Goal: Check status: Check status

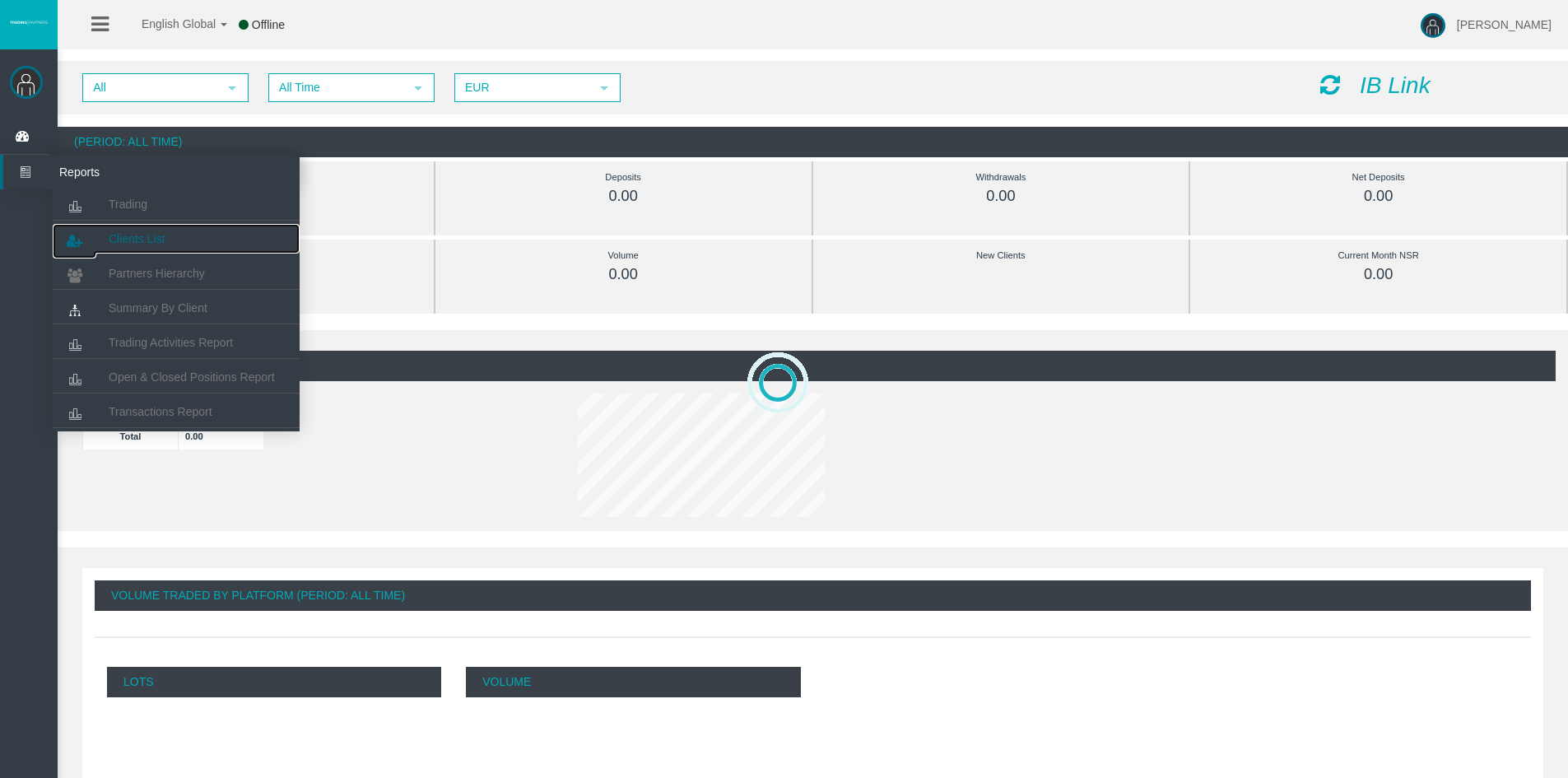
click at [125, 236] on span "Clients List" at bounding box center [136, 239] width 56 height 13
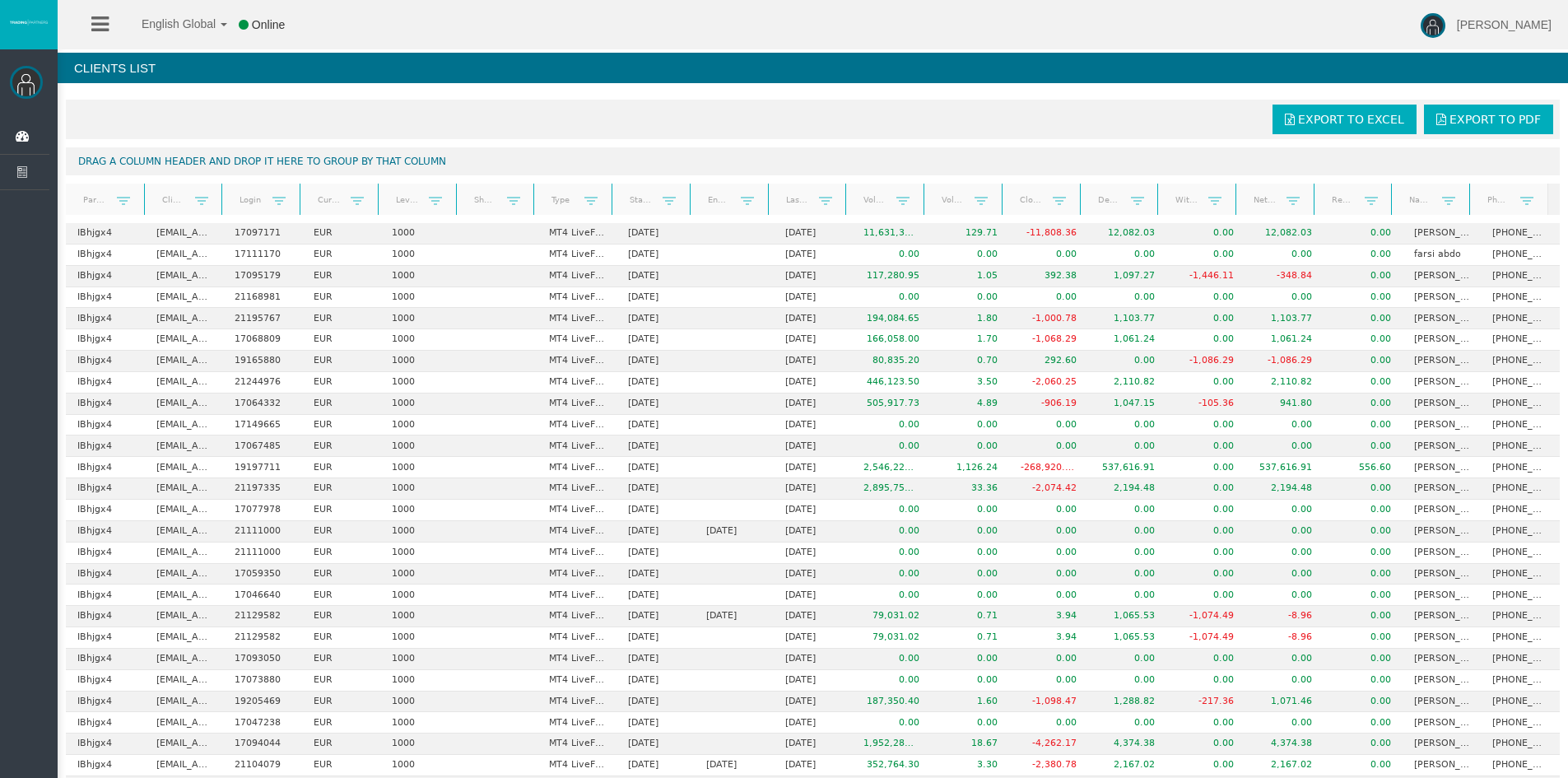
click at [1249, 203] on link "Net deposits" at bounding box center [1264, 199] width 43 height 22
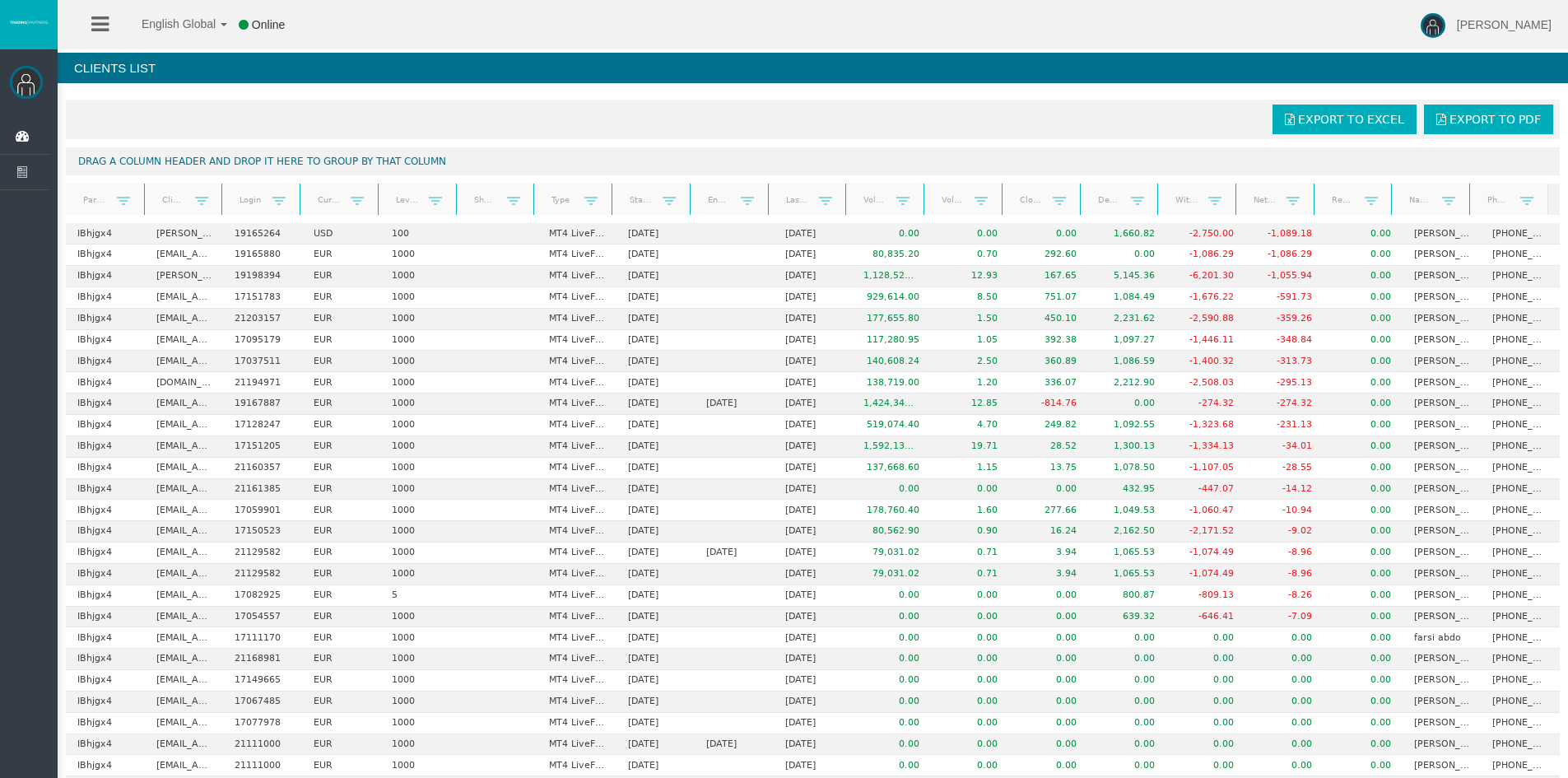
click at [1324, 205] on link "Real equity" at bounding box center [1342, 200] width 43 height 22
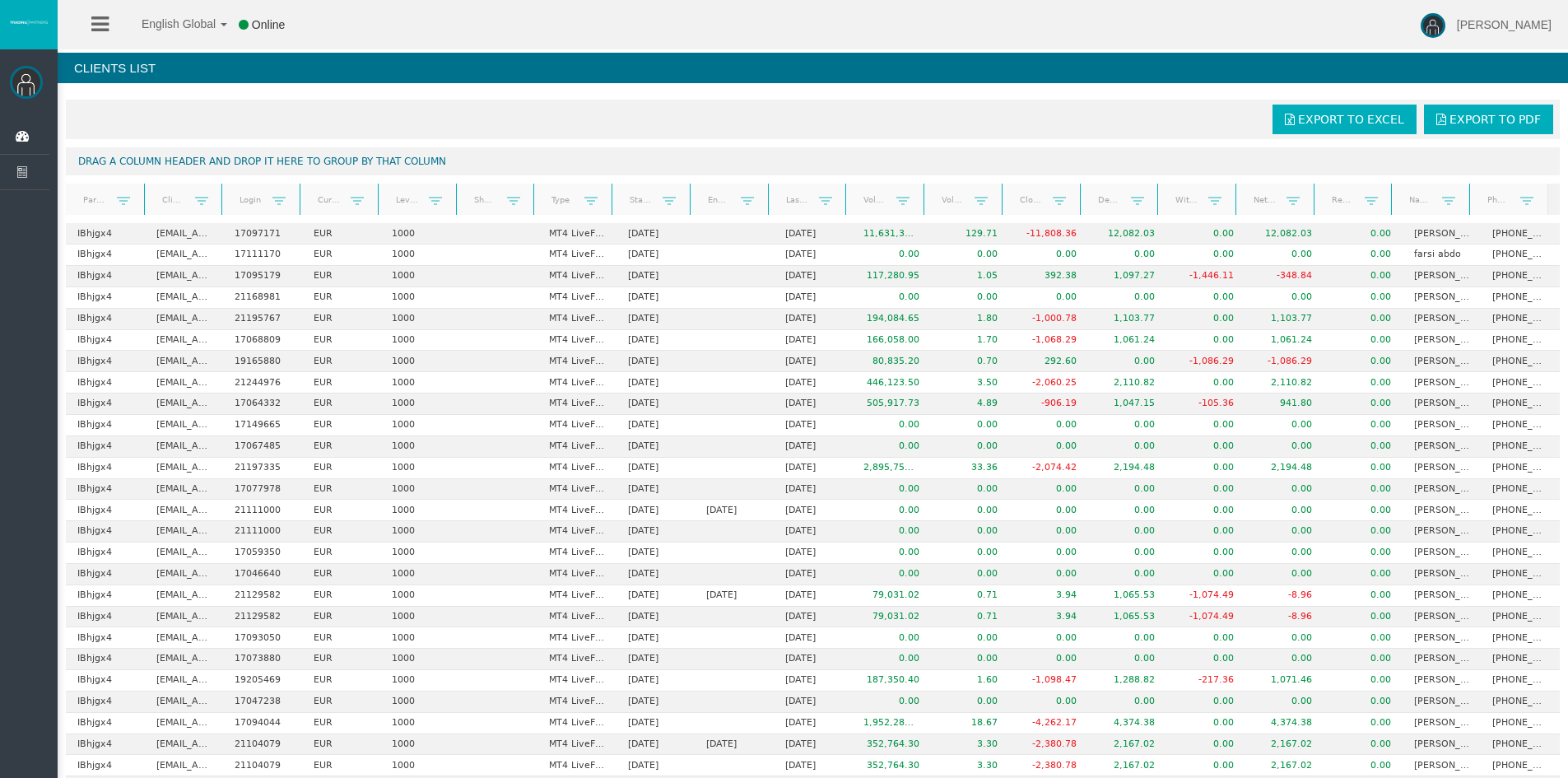
click at [1325, 205] on link "Real equity" at bounding box center [1342, 200] width 43 height 23
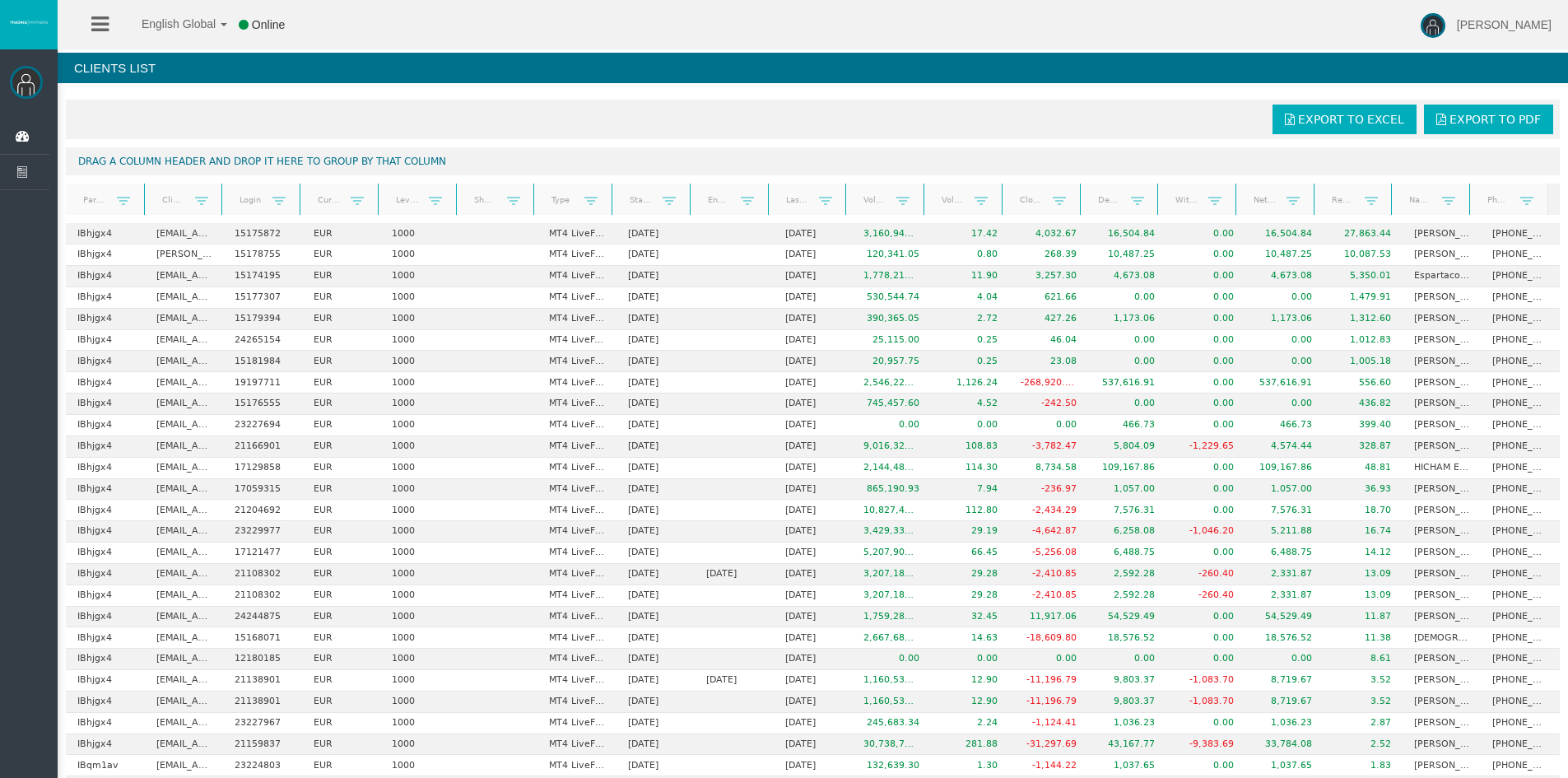
click at [1256, 204] on link "Net deposits" at bounding box center [1264, 200] width 43 height 22
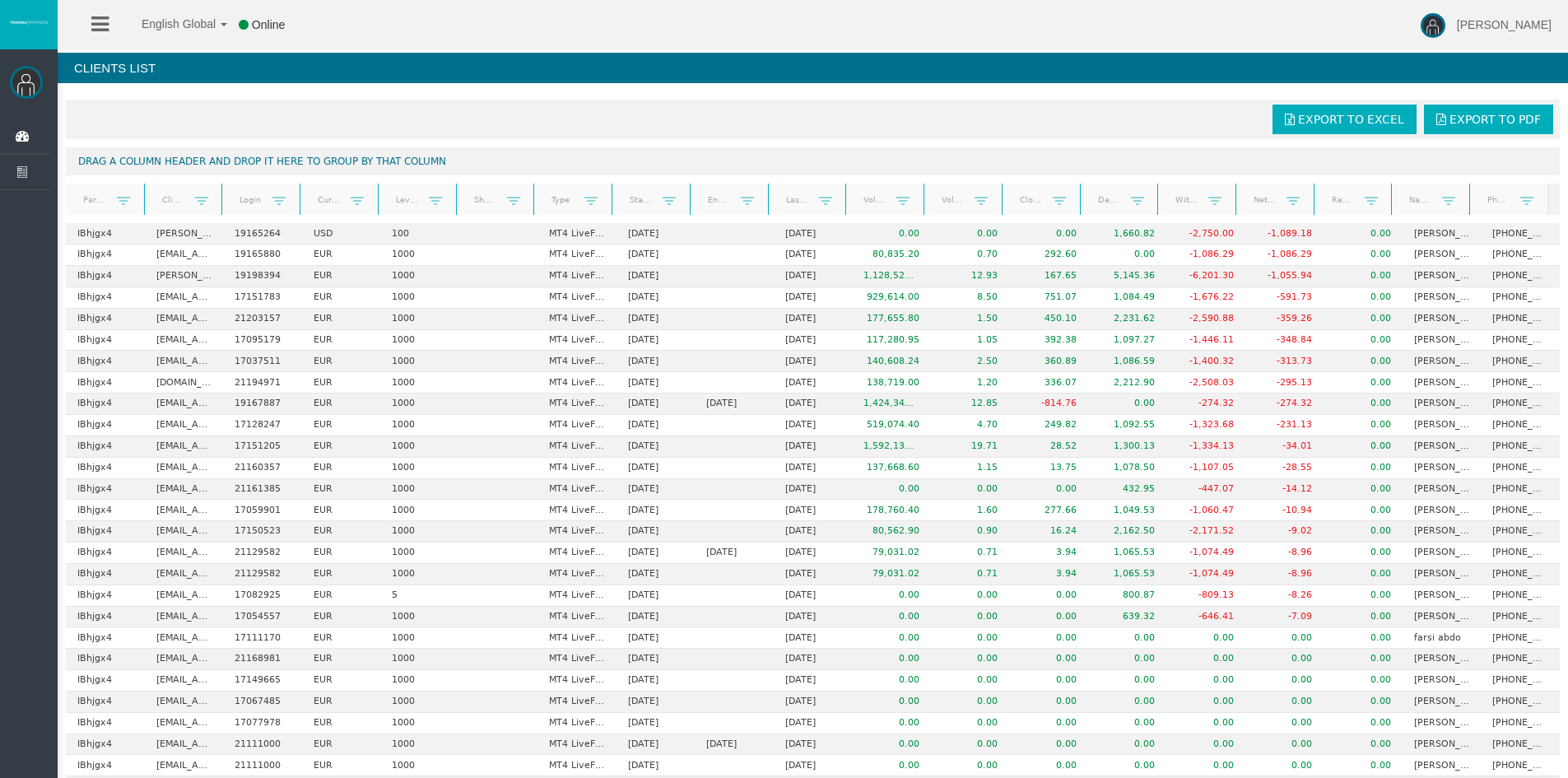
click at [1327, 203] on link "Real equity" at bounding box center [1342, 200] width 43 height 22
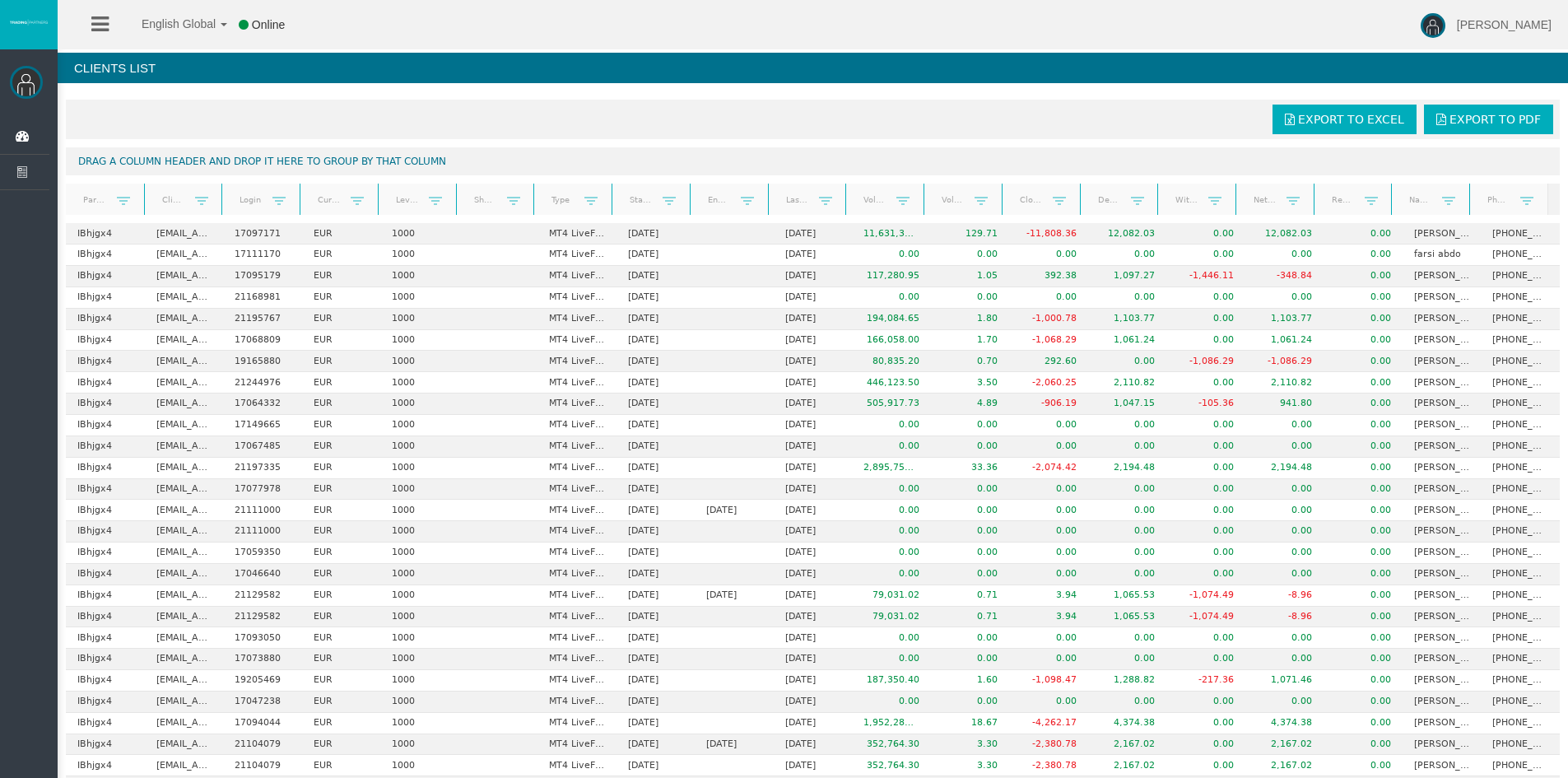
click at [1327, 203] on link "Real equity" at bounding box center [1342, 200] width 43 height 23
